Goal: Navigation & Orientation: Find specific page/section

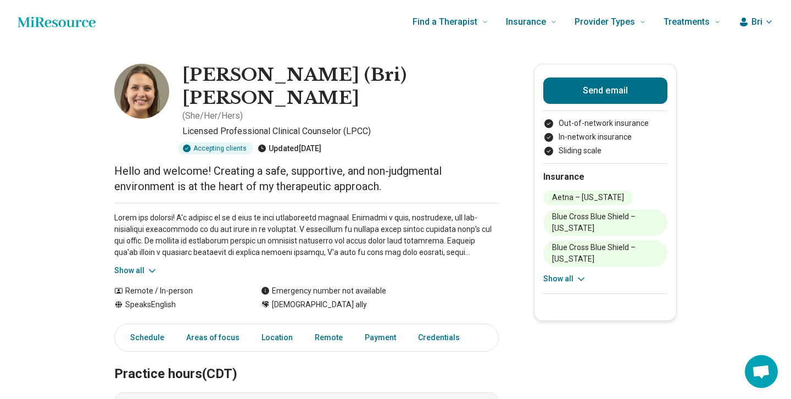
click at [750, 20] on button "Bri" at bounding box center [755, 21] width 35 height 13
click at [755, 22] on span "Bri" at bounding box center [756, 21] width 11 height 13
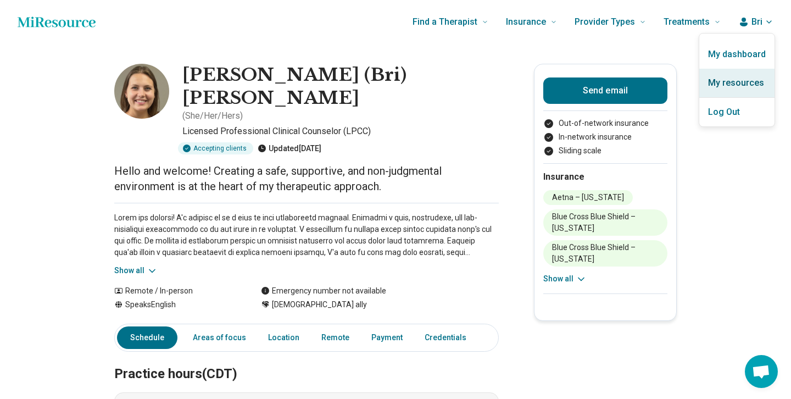
click at [735, 80] on link "My resources" at bounding box center [736, 83] width 75 height 29
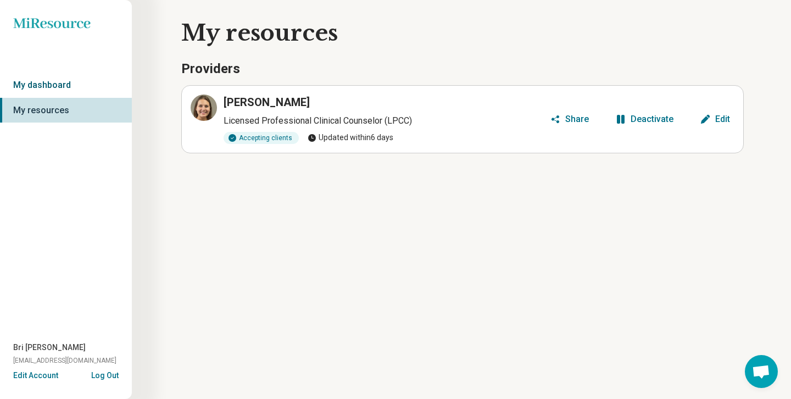
click at [98, 88] on link "My dashboard" at bounding box center [66, 84] width 132 height 25
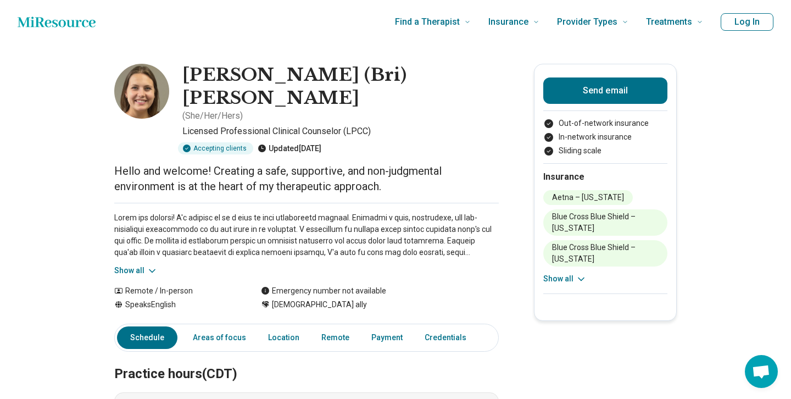
scroll to position [2, 0]
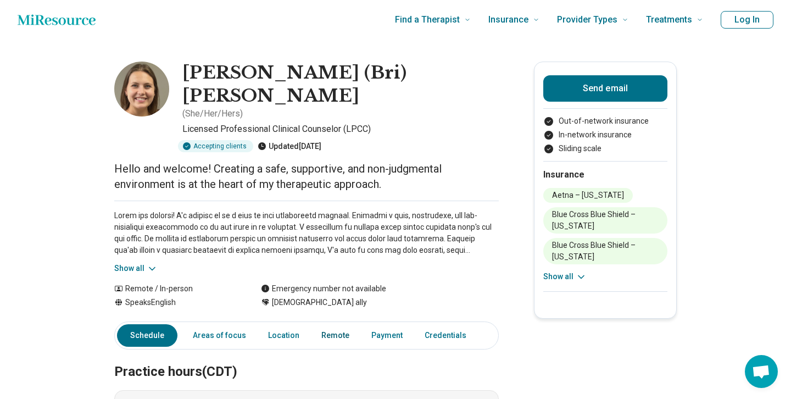
click at [322, 324] on link "Remote" at bounding box center [335, 335] width 41 height 23
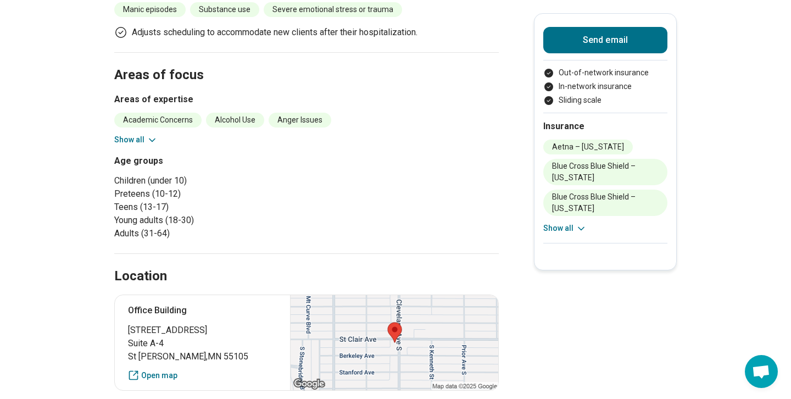
scroll to position [126, 0]
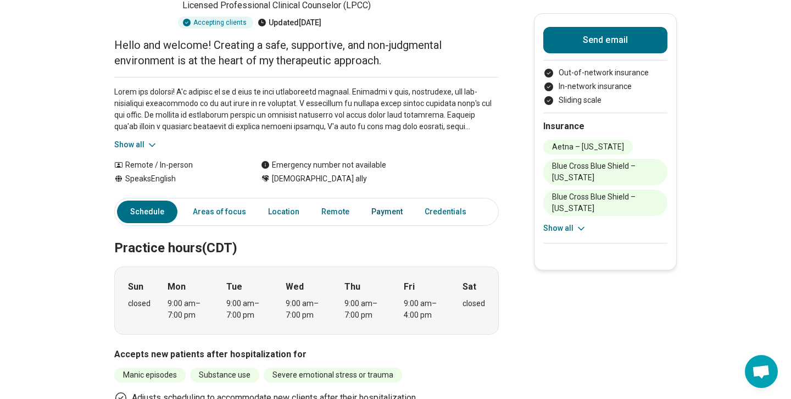
click at [380, 200] on link "Payment" at bounding box center [387, 211] width 44 height 23
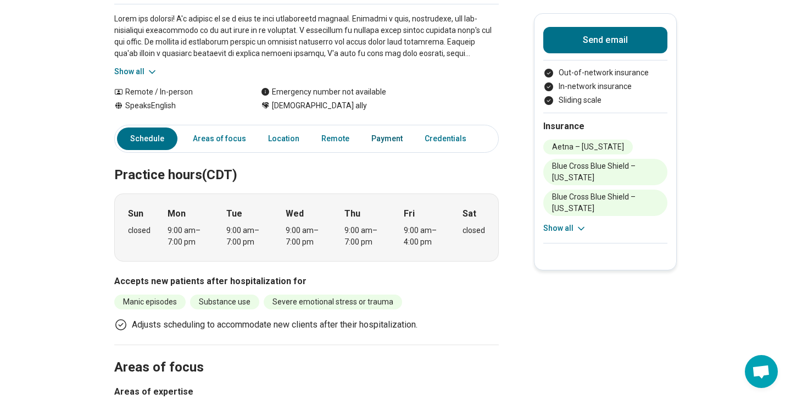
scroll to position [179, 0]
